Goal: Information Seeking & Learning: Learn about a topic

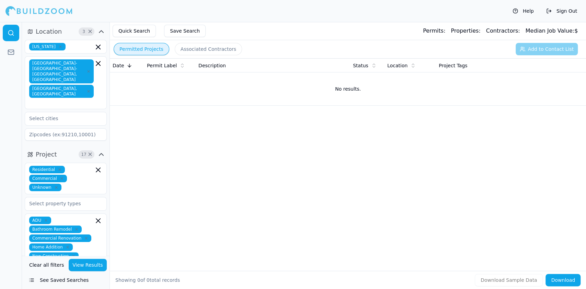
click at [225, 222] on div "Date Permit Label Description Status Location Project Tags No results." at bounding box center [348, 153] width 476 height 191
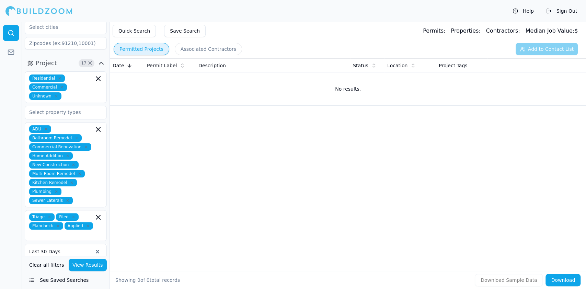
scroll to position [46, 0]
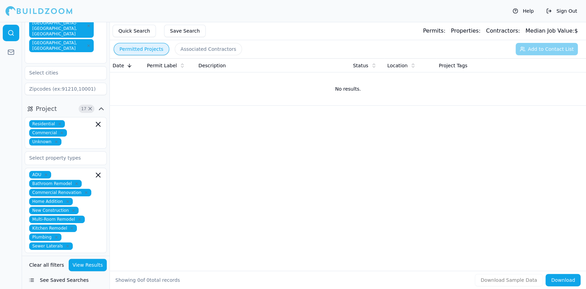
click at [66, 244] on icon "button" at bounding box center [68, 246] width 4 height 4
click at [55, 277] on div "Pool and Spa Construction" at bounding box center [65, 282] width 79 height 11
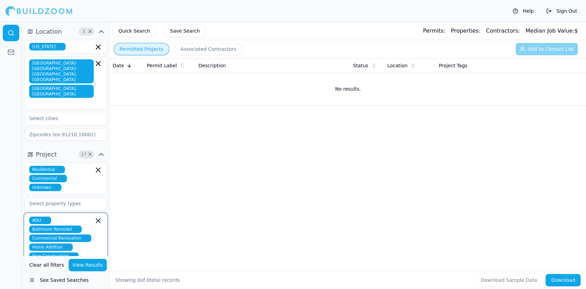
click at [55, 186] on icon "button" at bounding box center [56, 187] width 2 height 2
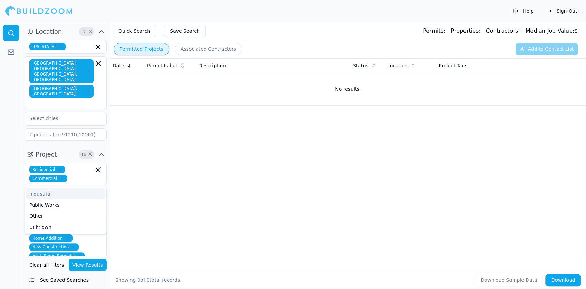
click at [187, 48] on button "Associated Contractors" at bounding box center [208, 49] width 67 height 12
click at [131, 49] on button "Permitted Projects" at bounding box center [142, 49] width 56 height 12
drag, startPoint x: 89, startPoint y: 32, endPoint x: 80, endPoint y: 72, distance: 41.5
click at [82, 70] on div "Location 3 × California Sacramento-Roseville-Folsom, CA Yuba City, CA" at bounding box center [66, 84] width 88 height 123
click at [45, 209] on icon "button" at bounding box center [46, 211] width 4 height 4
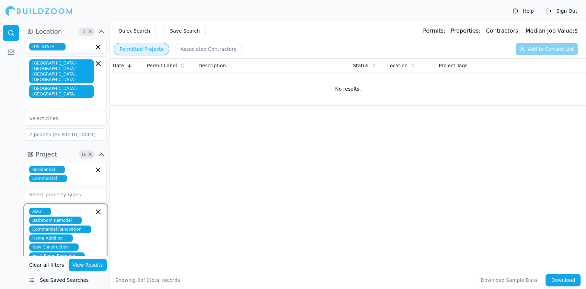
scroll to position [126, 0]
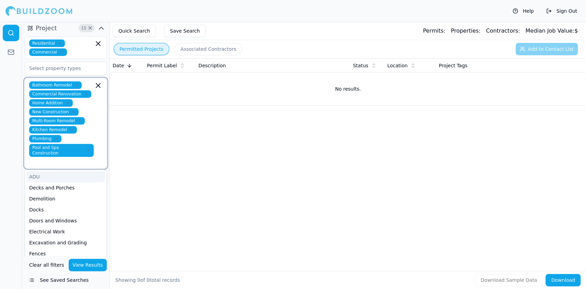
click at [69, 158] on input "text" at bounding box center [62, 161] width 63 height 7
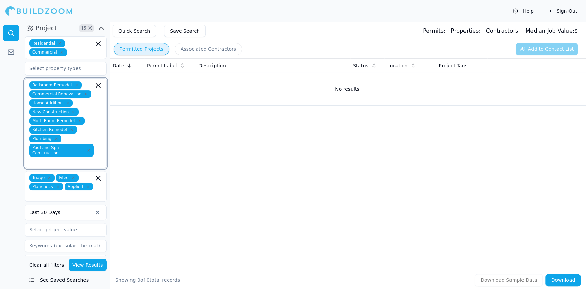
click at [99, 83] on icon "button" at bounding box center [98, 85] width 4 height 4
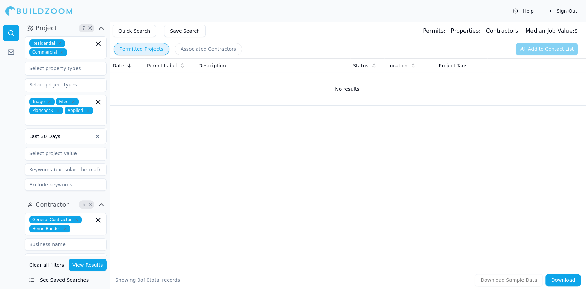
click at [85, 264] on button "View Results" at bounding box center [88, 265] width 38 height 12
click at [80, 262] on button "View Results" at bounding box center [88, 265] width 38 height 12
click at [54, 279] on button "See Saved Searches" at bounding box center [66, 280] width 82 height 12
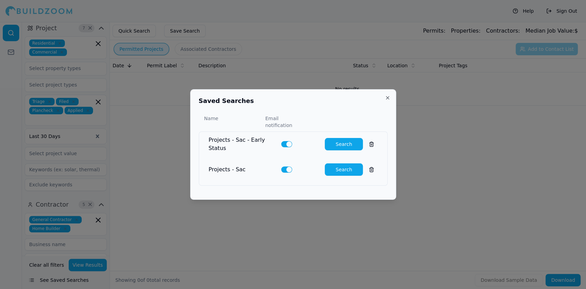
click at [332, 140] on button "Search" at bounding box center [344, 144] width 38 height 12
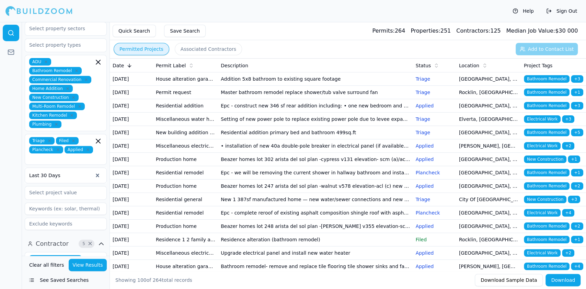
click at [284, 14] on div "Help Sign Out" at bounding box center [293, 11] width 586 height 22
click at [292, 81] on td "Addition 5x8 bathroom to existing square footage" at bounding box center [315, 78] width 195 height 13
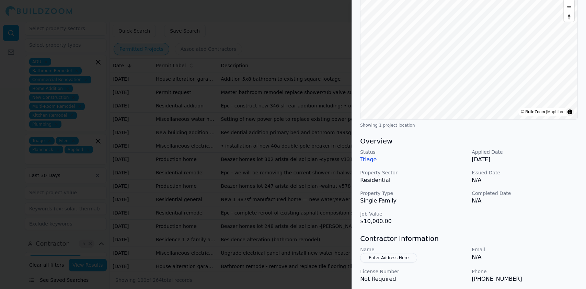
scroll to position [76, 0]
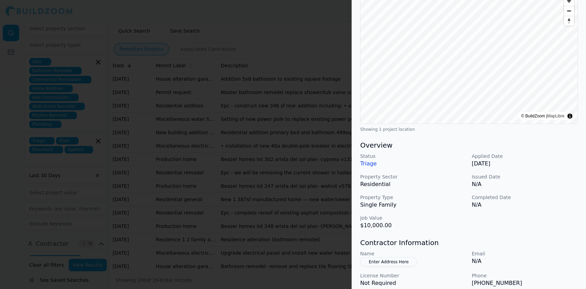
click at [190, 132] on div at bounding box center [293, 144] width 586 height 289
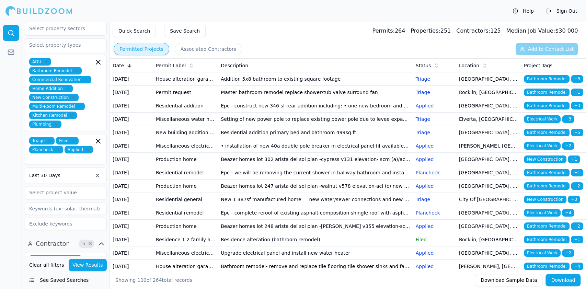
click at [128, 63] on icon at bounding box center [129, 65] width 5 height 5
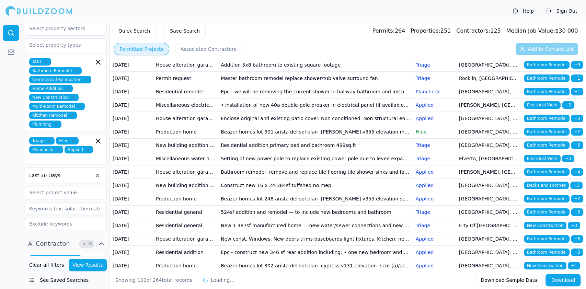
scroll to position [0, 0]
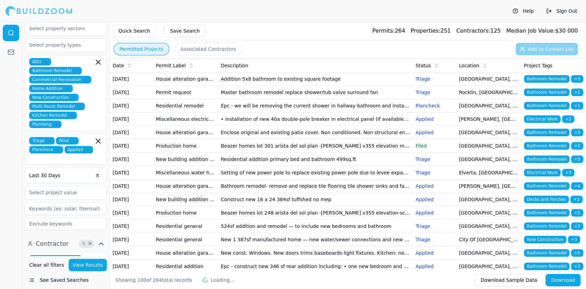
click at [254, 99] on td "Master bathroom remodel replace shower/tub valve surround fan" at bounding box center [315, 92] width 195 height 13
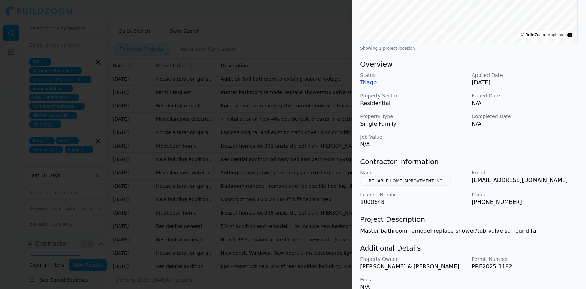
scroll to position [167, 0]
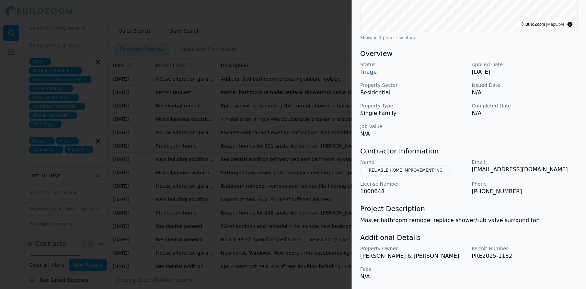
click at [207, 91] on div at bounding box center [293, 144] width 586 height 289
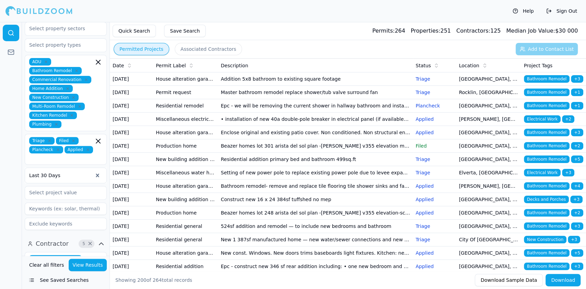
click at [177, 126] on td "Miscellaneous electrical plumbing mechanical solar/pv electric vehicle charger …" at bounding box center [185, 119] width 65 height 13
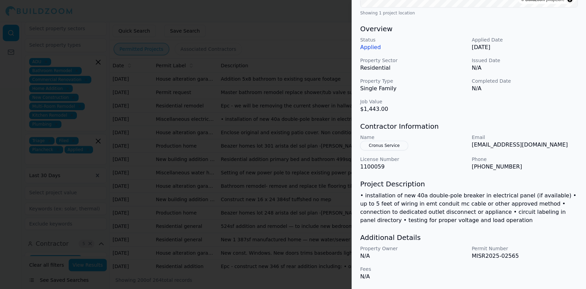
scroll to position [146, 0]
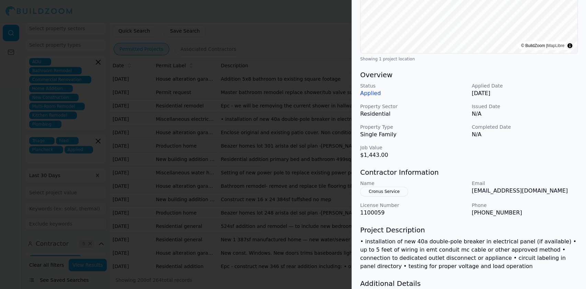
click at [219, 140] on div at bounding box center [293, 144] width 586 height 289
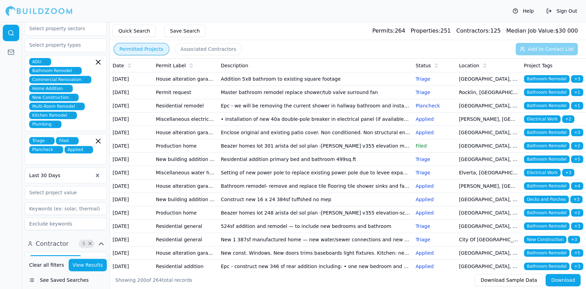
click at [168, 126] on td "Miscellaneous electrical plumbing mechanical solar/pv electric vehicle charger …" at bounding box center [185, 119] width 65 height 13
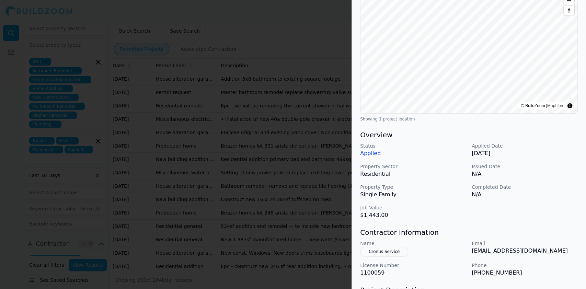
scroll to position [183, 0]
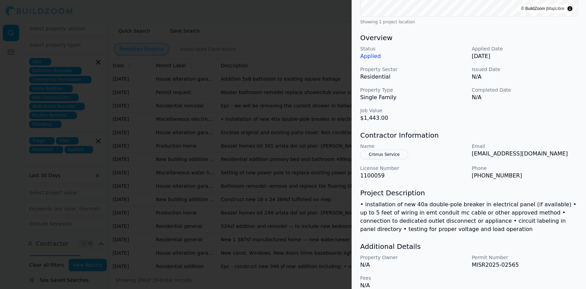
click at [159, 114] on div at bounding box center [293, 144] width 586 height 289
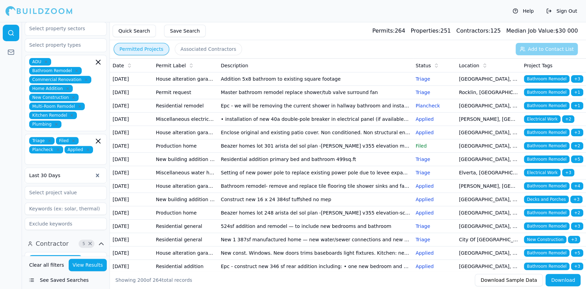
click at [160, 139] on td "House alteration garage conversion to living space/adu (no new sqft) kitchen/ba…" at bounding box center [185, 132] width 65 height 13
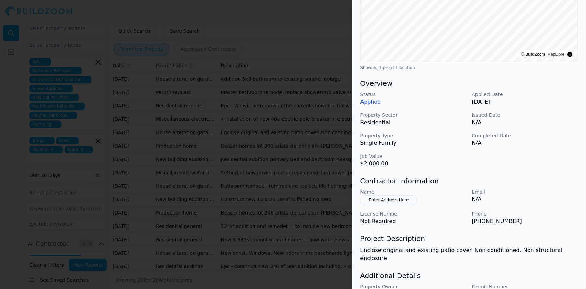
scroll to position [167, 0]
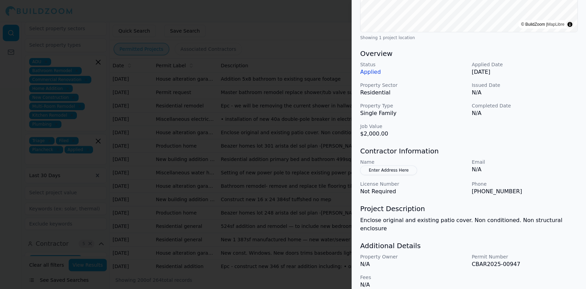
click at [200, 132] on div at bounding box center [293, 144] width 586 height 289
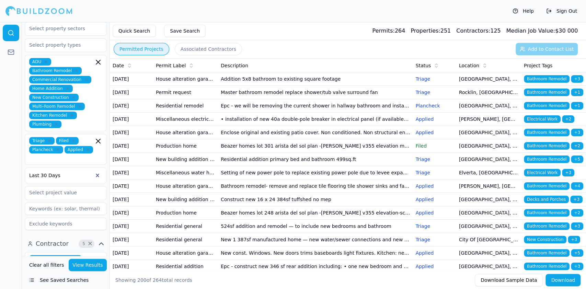
click at [184, 139] on td "House alteration garage conversion to living space/adu (no new sqft) kitchen/ba…" at bounding box center [185, 132] width 65 height 13
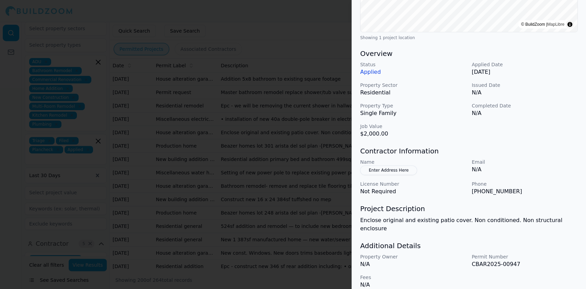
click at [232, 163] on div at bounding box center [293, 144] width 586 height 289
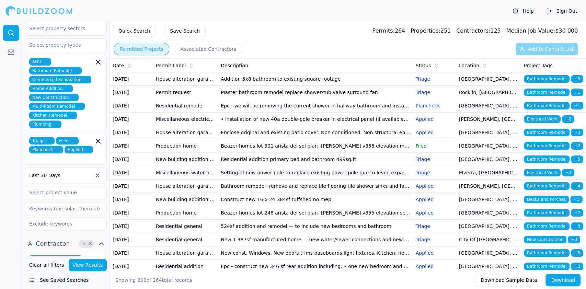
click at [174, 153] on td "Production home" at bounding box center [185, 145] width 65 height 13
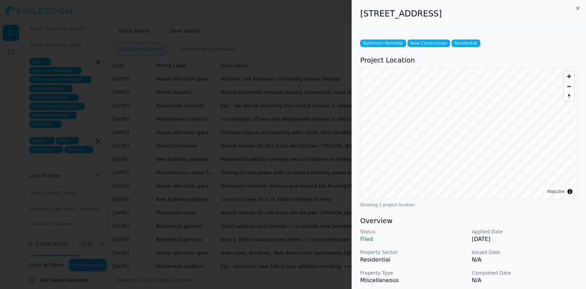
click at [447, 238] on p "Filed" at bounding box center [413, 239] width 106 height 8
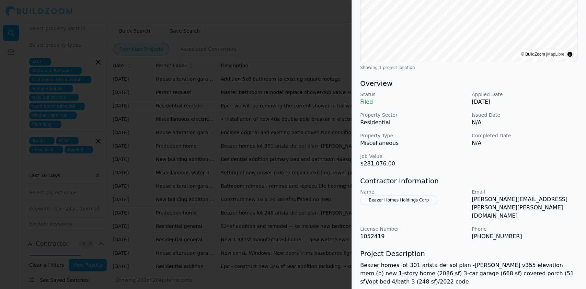
scroll to position [175, 0]
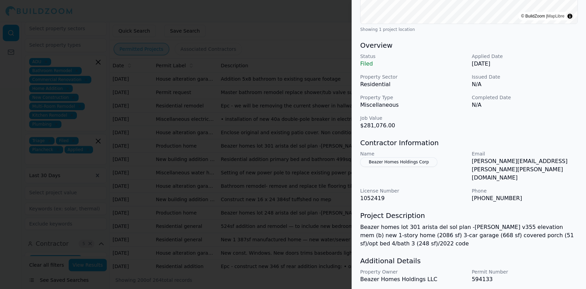
click at [238, 207] on div at bounding box center [293, 144] width 586 height 289
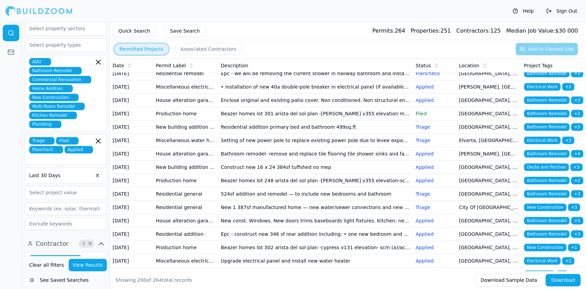
scroll to position [46, 0]
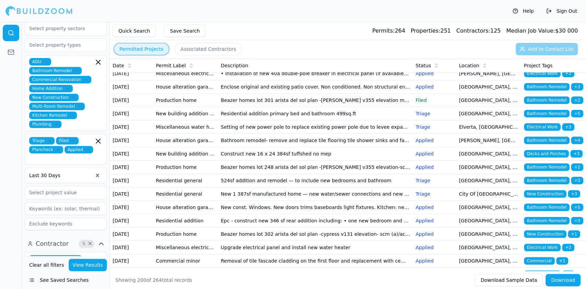
click at [179, 134] on td "Miscellaneous water heater electrical plumbing HVAC mechanical solar/pv" at bounding box center [185, 126] width 65 height 13
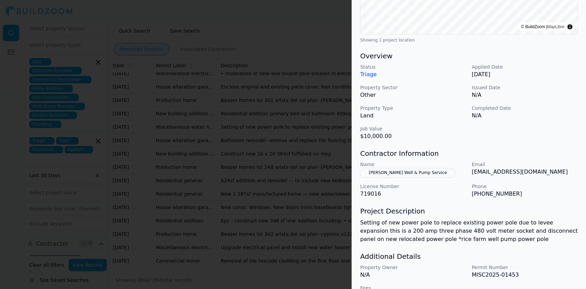
scroll to position [184, 0]
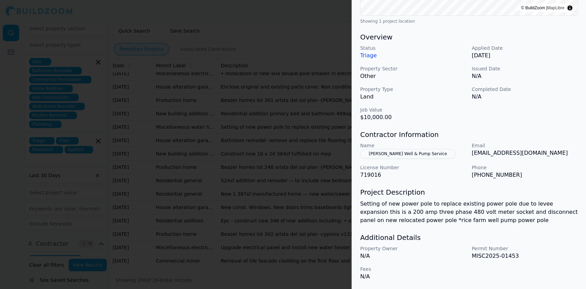
click at [176, 152] on div at bounding box center [293, 144] width 586 height 289
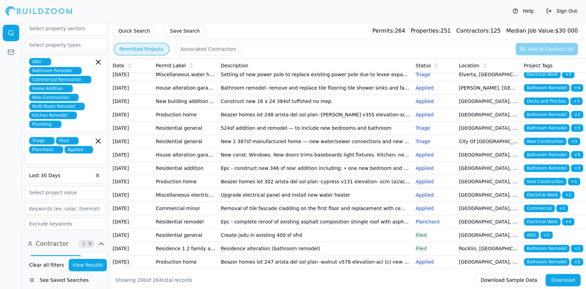
scroll to position [137, 0]
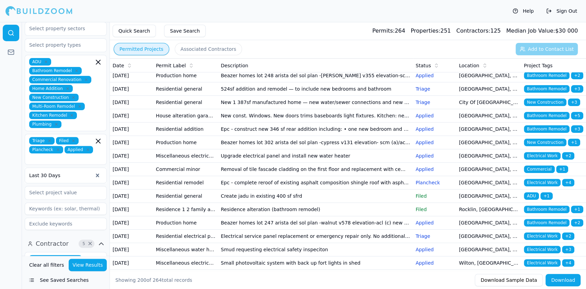
click at [179, 69] on td "New building addition adu (not a garage conversion) deck patio cover garage bar…" at bounding box center [185, 62] width 65 height 13
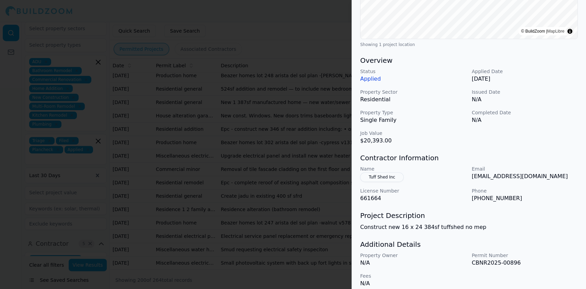
scroll to position [167, 0]
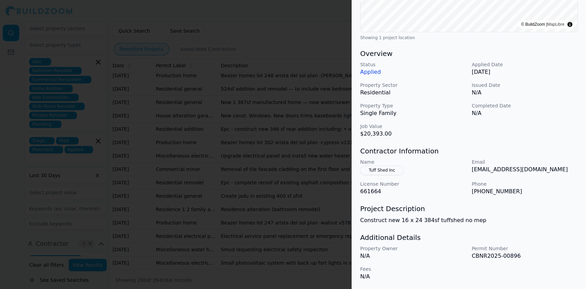
click at [228, 128] on div at bounding box center [293, 144] width 586 height 289
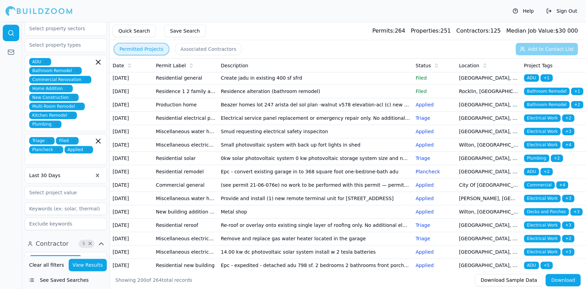
scroll to position [275, 0]
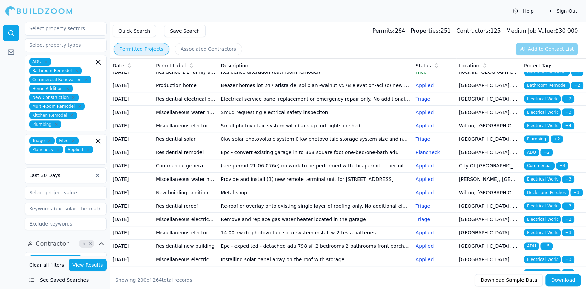
click at [186, 25] on td "Miscellaneous electrical plumbing mechanical solar/pv electric vehicle charger …" at bounding box center [185, 18] width 65 height 13
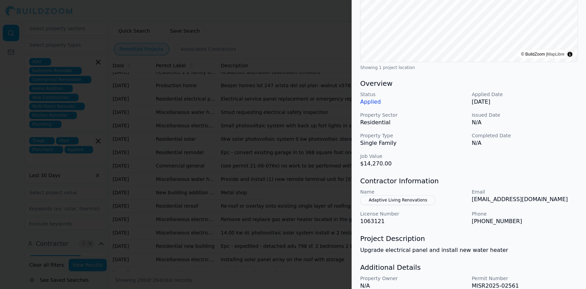
scroll to position [167, 0]
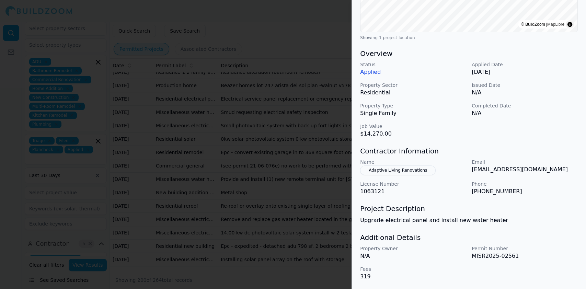
click at [184, 161] on div at bounding box center [293, 144] width 586 height 289
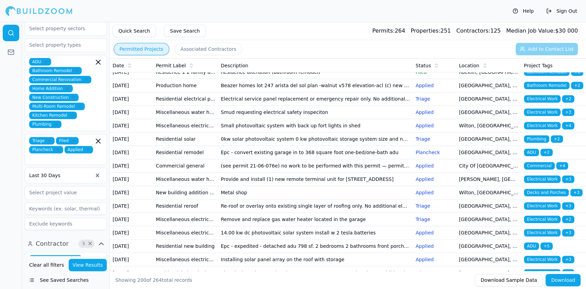
scroll to position [412, 0]
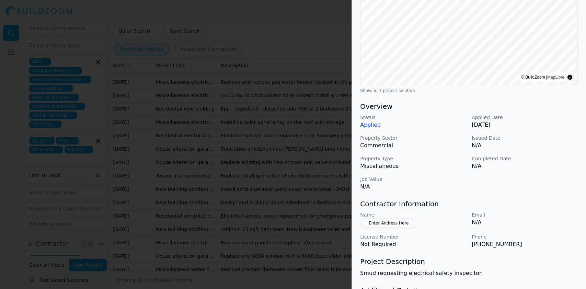
scroll to position [167, 0]
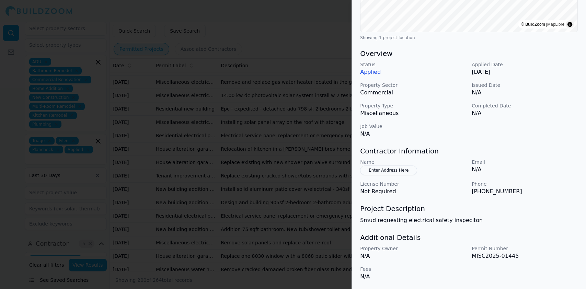
click at [211, 118] on div at bounding box center [293, 144] width 586 height 289
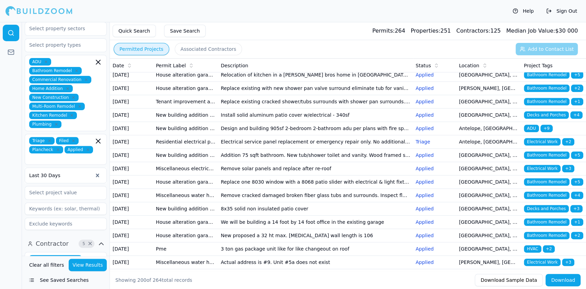
scroll to position [503, 0]
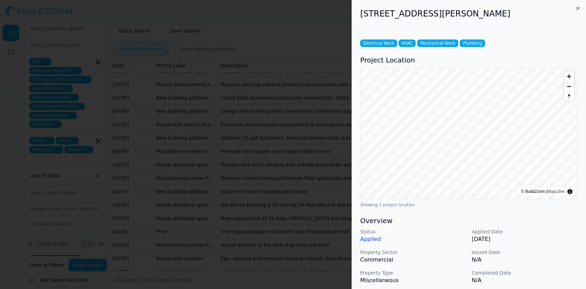
click at [434, 244] on div "Status Applied Applied Date Sep 7, 2025 Property Sector Commercial Issued Date …" at bounding box center [469, 266] width 218 height 77
click at [184, 165] on div at bounding box center [293, 144] width 586 height 289
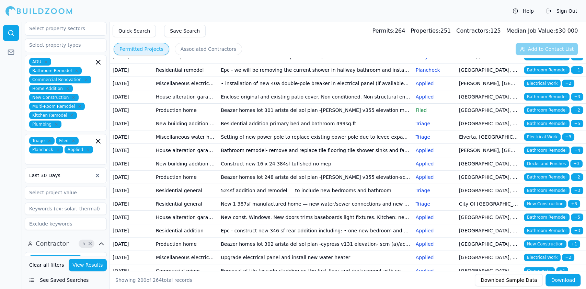
scroll to position [0, 0]
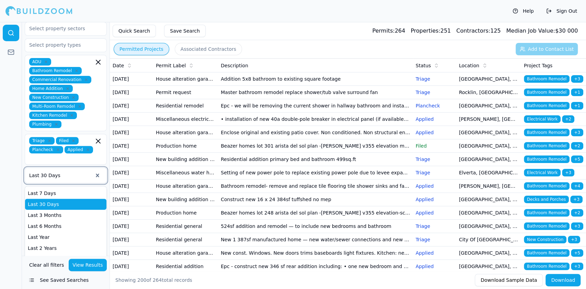
click at [73, 172] on div at bounding box center [61, 175] width 64 height 7
click at [58, 188] on div "Last 7 Days" at bounding box center [65, 193] width 81 height 11
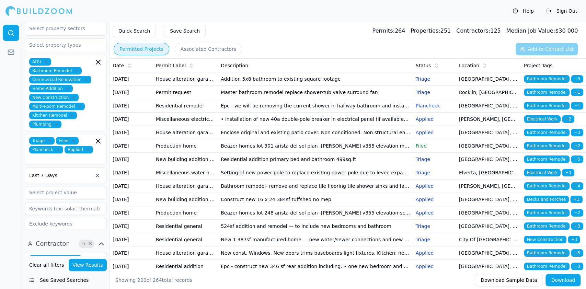
click at [84, 261] on button "View Results" at bounding box center [88, 265] width 38 height 12
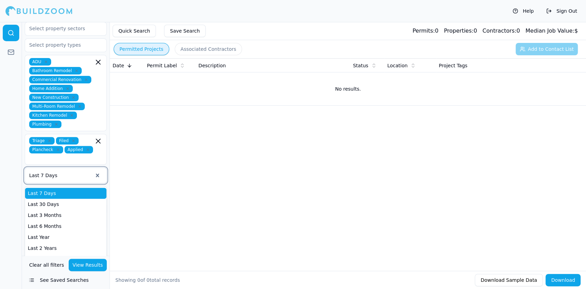
click at [54, 172] on div at bounding box center [61, 175] width 64 height 7
click at [45, 199] on div "Last 30 Days" at bounding box center [65, 204] width 81 height 11
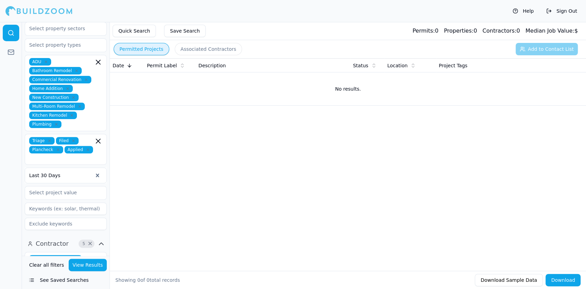
click at [93, 268] on button "View Results" at bounding box center [88, 265] width 38 height 12
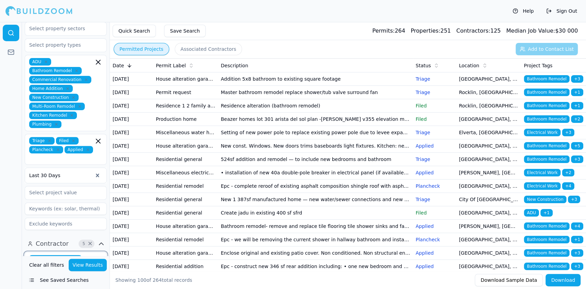
click at [99, 257] on icon "button" at bounding box center [98, 259] width 4 height 4
click at [83, 172] on div at bounding box center [61, 175] width 64 height 7
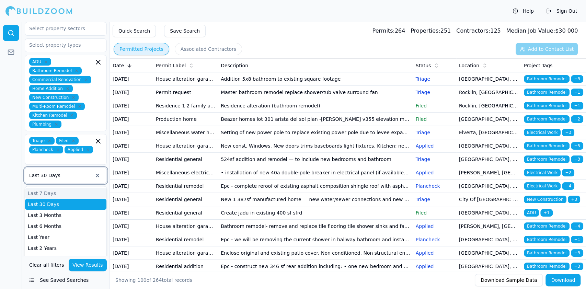
click at [71, 188] on div "Last 7 Days" at bounding box center [65, 193] width 81 height 11
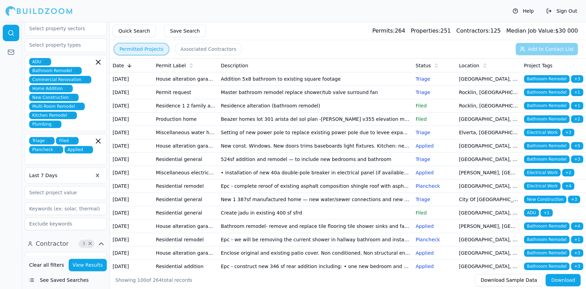
click at [80, 266] on button "View Results" at bounding box center [88, 265] width 38 height 12
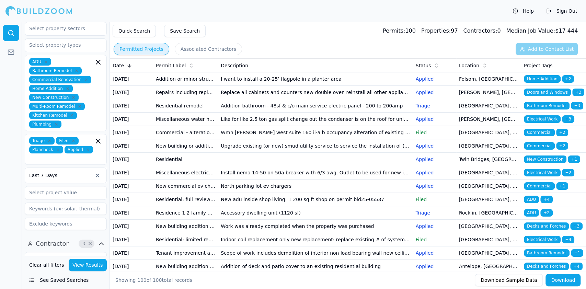
click at [240, 84] on td "I want to install a 20-25’ flagpole in a planter area" at bounding box center [315, 78] width 195 height 13
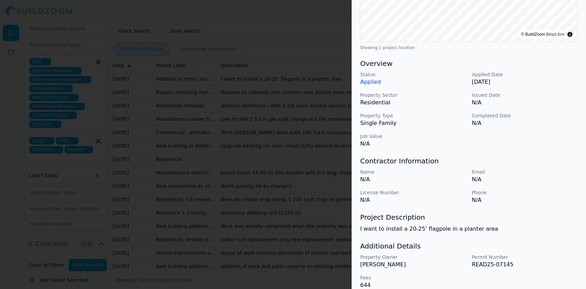
scroll to position [165, 0]
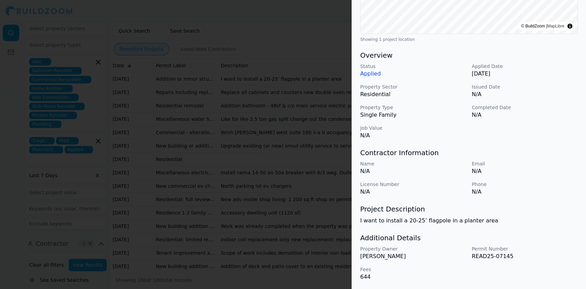
click at [234, 111] on div at bounding box center [293, 144] width 586 height 289
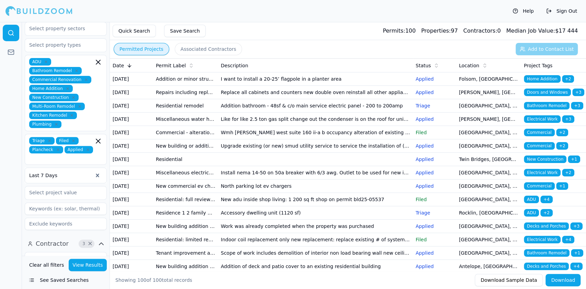
click at [167, 99] on td "Repairs including replacing windows or siding fire or other repairs" at bounding box center [185, 92] width 65 height 13
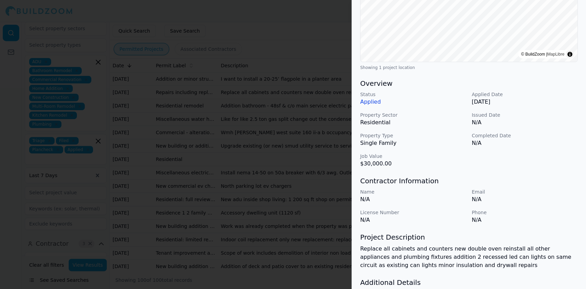
scroll to position [182, 0]
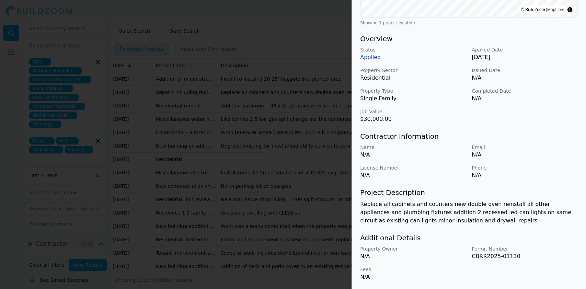
click at [204, 122] on div at bounding box center [293, 144] width 586 height 289
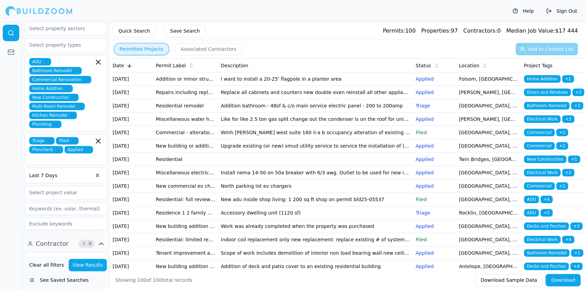
click at [176, 99] on td "Repairs including replacing windows or siding fire or other repairs" at bounding box center [185, 92] width 65 height 13
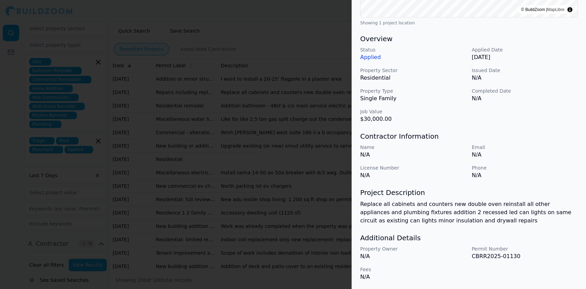
click at [220, 170] on div at bounding box center [293, 144] width 586 height 289
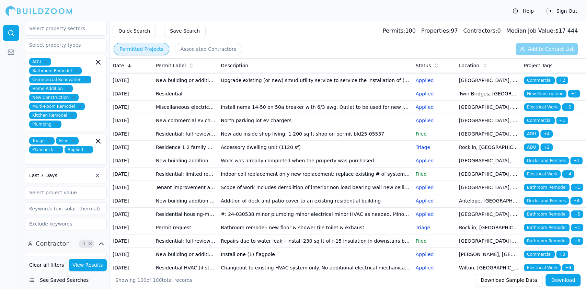
scroll to position [91, 0]
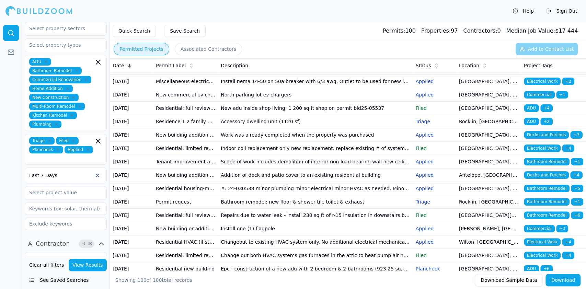
click at [162, 75] on td "Residential" at bounding box center [185, 67] width 65 height 13
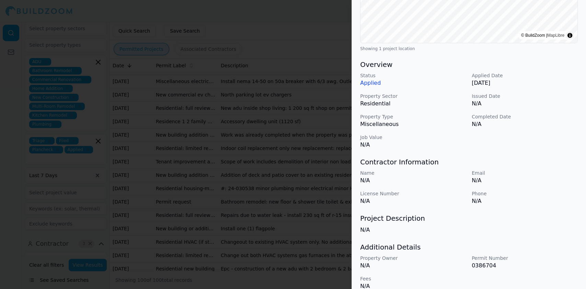
scroll to position [165, 0]
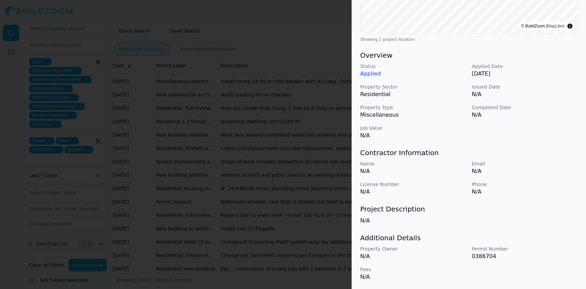
click at [158, 166] on div at bounding box center [293, 144] width 586 height 289
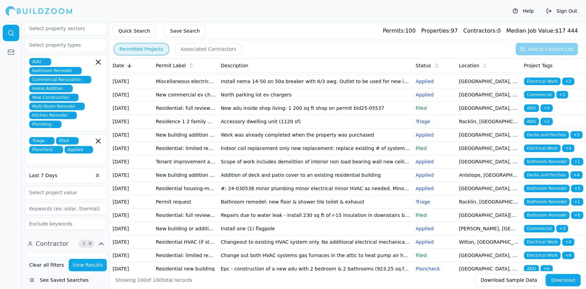
click at [194, 88] on td "Miscellaneous electrical plumbing mechanical solar/pv electric vehicle charger …" at bounding box center [185, 81] width 65 height 13
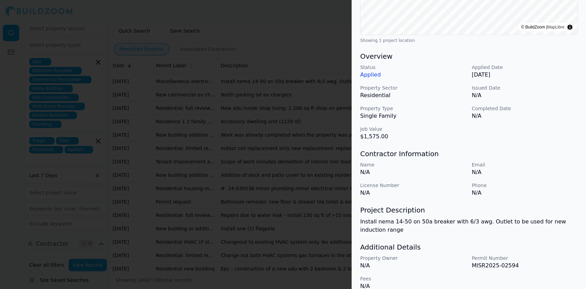
scroll to position [174, 0]
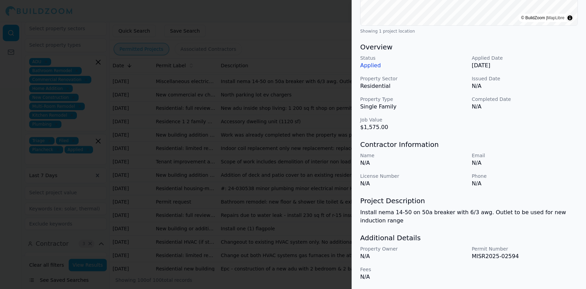
click at [190, 163] on div at bounding box center [293, 144] width 586 height 289
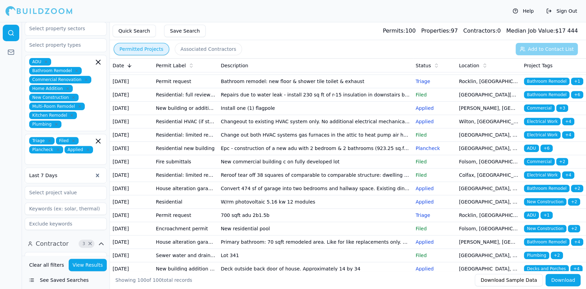
scroll to position [229, 0]
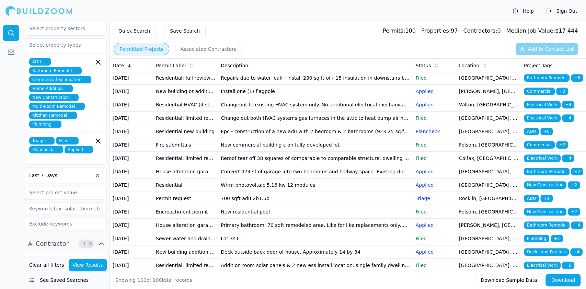
click at [187, 31] on td "Tenant improvement alteration apartment/condo kitchen-bath remodel" at bounding box center [185, 24] width 65 height 13
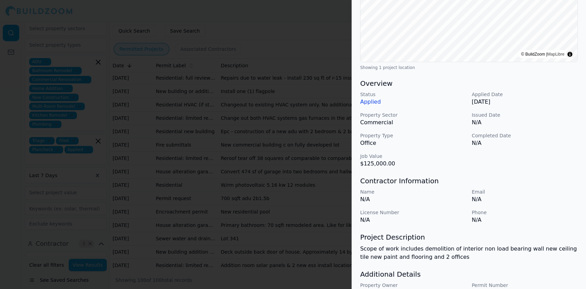
scroll to position [174, 0]
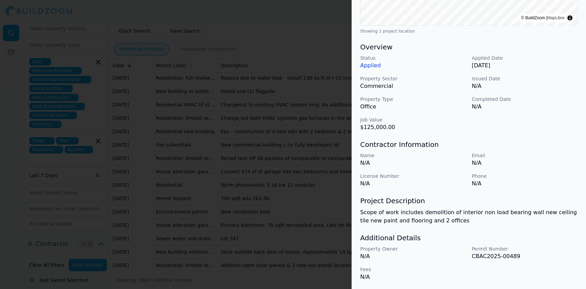
click at [259, 217] on div at bounding box center [293, 144] width 586 height 289
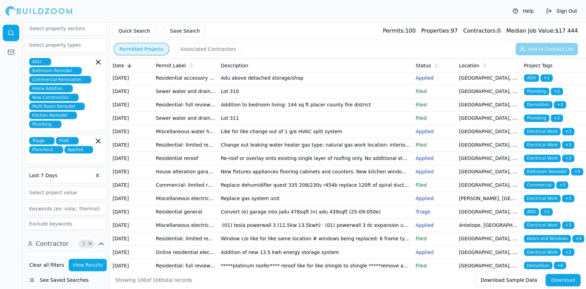
scroll to position [778, 0]
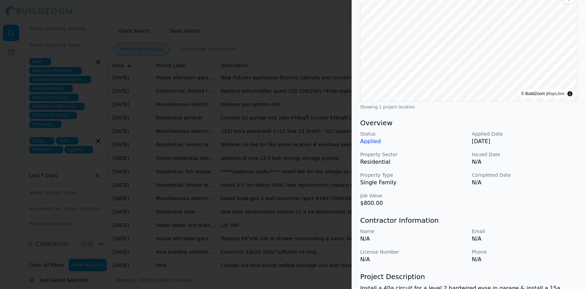
scroll to position [174, 0]
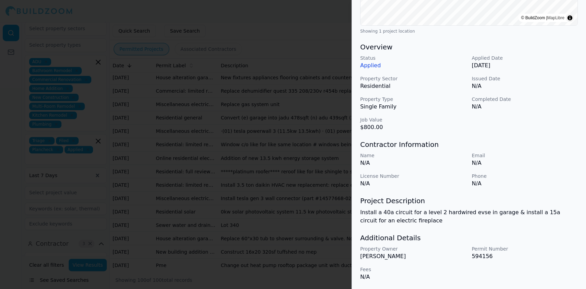
click at [228, 166] on div at bounding box center [293, 144] width 586 height 289
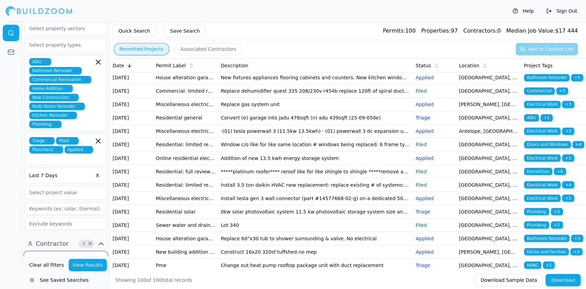
click at [69, 252] on input "text" at bounding box center [61, 258] width 73 height 12
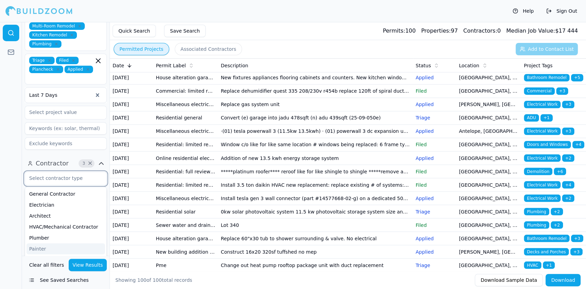
scroll to position [218, 0]
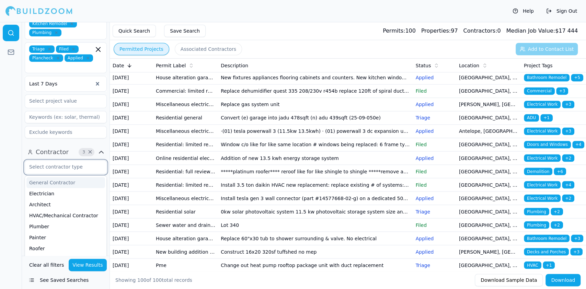
click at [39, 177] on div "General Contractor" at bounding box center [65, 182] width 79 height 11
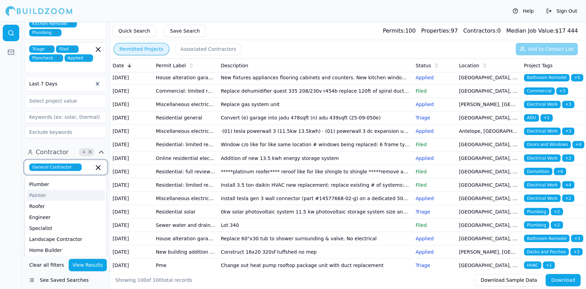
scroll to position [46, 0]
click at [48, 197] on div "Engineer" at bounding box center [65, 202] width 79 height 11
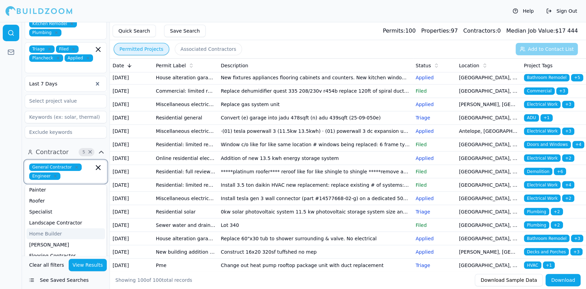
click at [54, 228] on div "Home Builder" at bounding box center [65, 233] width 79 height 11
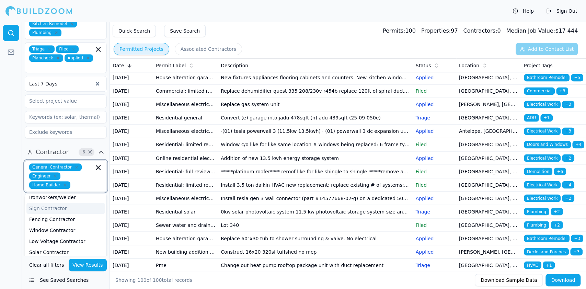
scroll to position [229, 0]
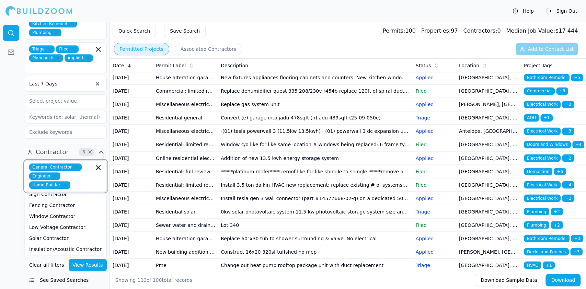
click at [82, 255] on div "Restoration Specialist" at bounding box center [65, 260] width 79 height 11
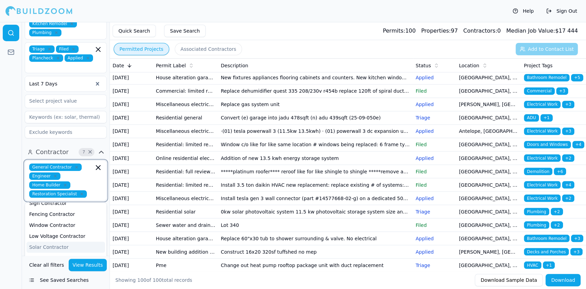
scroll to position [241, 0]
click at [93, 264] on button "View Results" at bounding box center [88, 265] width 38 height 12
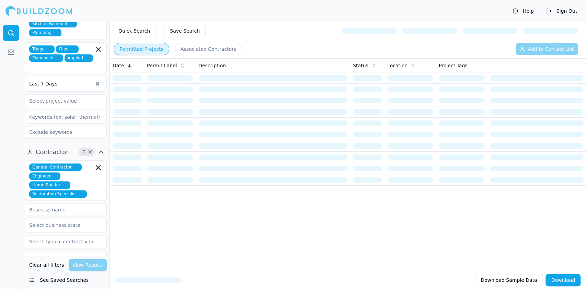
scroll to position [0, 0]
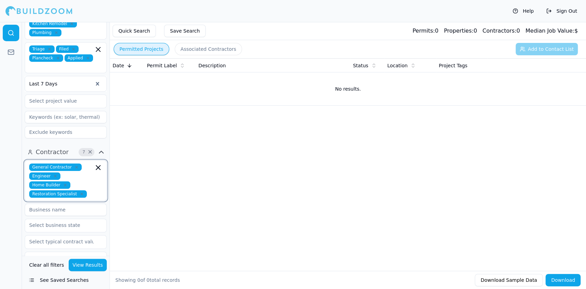
click at [99, 163] on icon "button" at bounding box center [98, 167] width 8 height 8
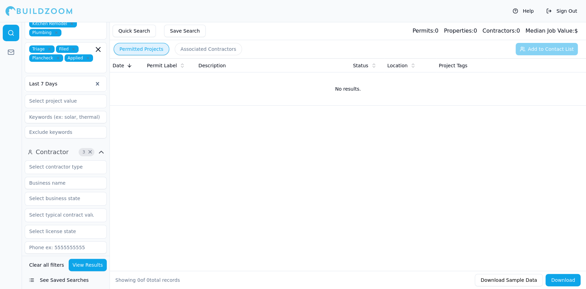
click at [166, 173] on div "Date Permit Label Description Status Location Project Tags No results." at bounding box center [348, 153] width 476 height 191
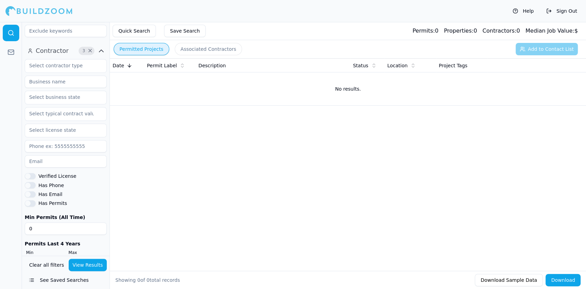
scroll to position [320, 0]
click at [30, 172] on button "Verified License" at bounding box center [30, 175] width 11 height 6
click at [28, 181] on button "Has Phone" at bounding box center [30, 184] width 11 height 6
click at [28, 190] on button "Has Email" at bounding box center [30, 193] width 11 height 6
click at [83, 263] on button "View Results" at bounding box center [88, 265] width 38 height 12
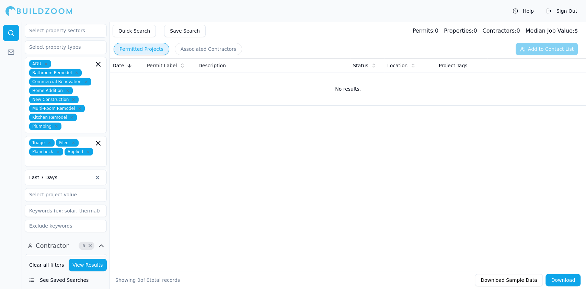
scroll to position [137, 0]
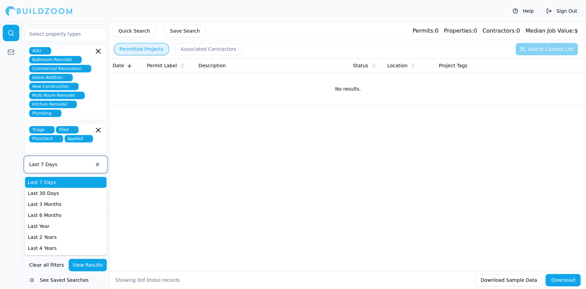
click at [55, 161] on div at bounding box center [61, 164] width 64 height 7
click at [47, 188] on div "Last 30 Days" at bounding box center [65, 193] width 81 height 11
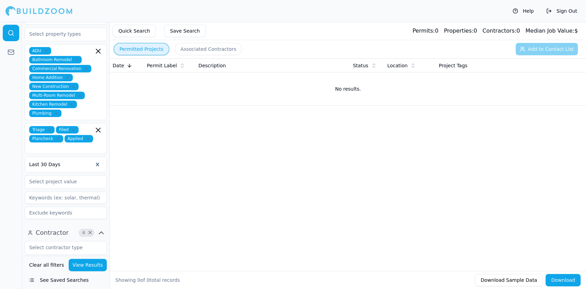
click at [91, 263] on button "View Results" at bounding box center [88, 265] width 38 height 12
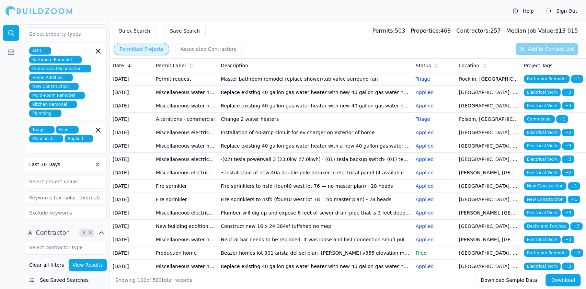
click at [237, 83] on td "Master bathroom remodel replace shower/tub valve surround fan" at bounding box center [315, 78] width 195 height 13
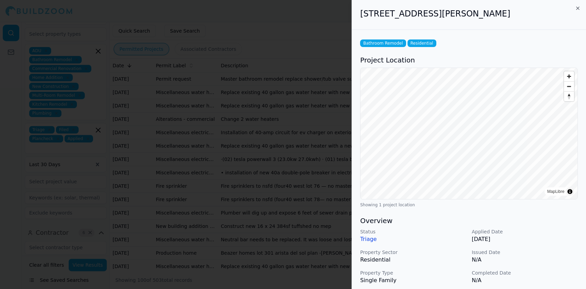
scroll to position [167, 0]
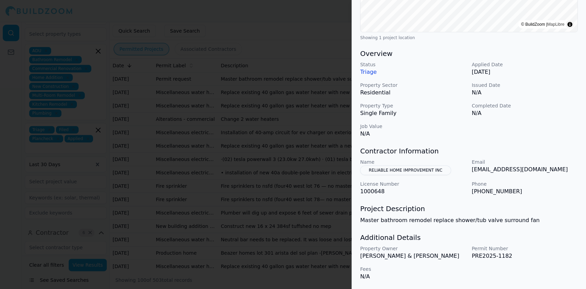
click at [264, 20] on div at bounding box center [293, 144] width 586 height 289
